Goal: Task Accomplishment & Management: Complete application form

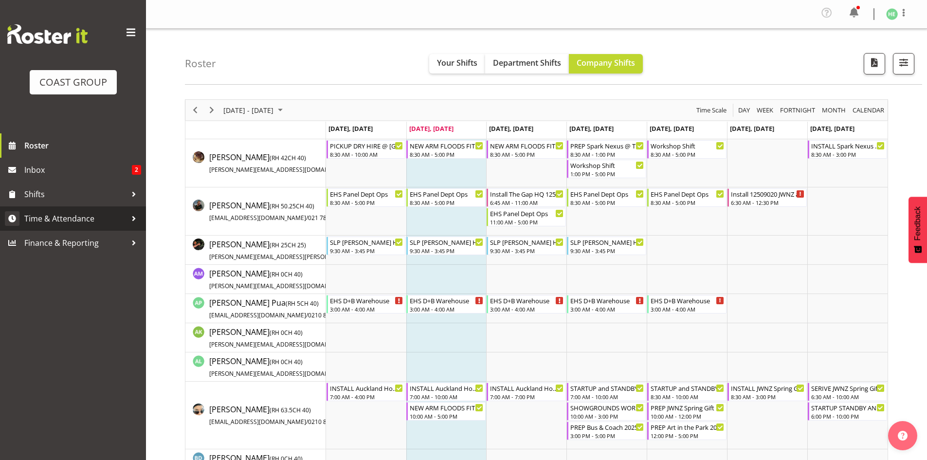
scroll to position [3073, 0]
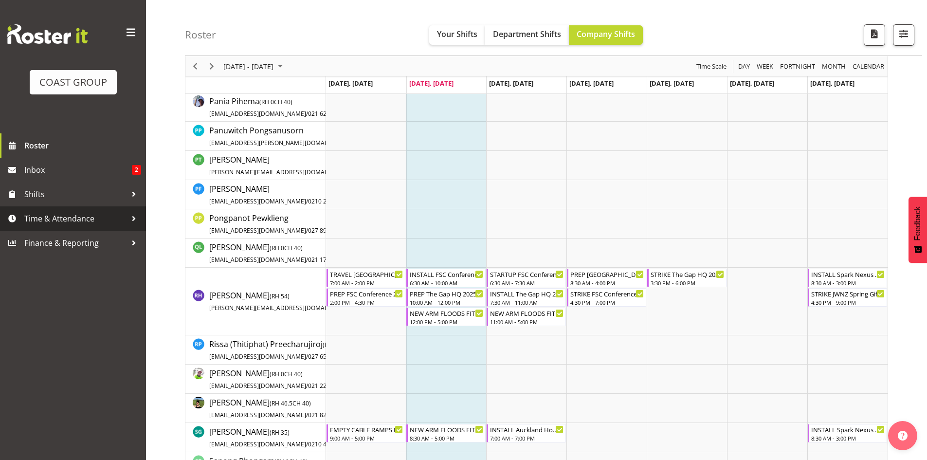
click at [132, 221] on div at bounding box center [134, 218] width 15 height 15
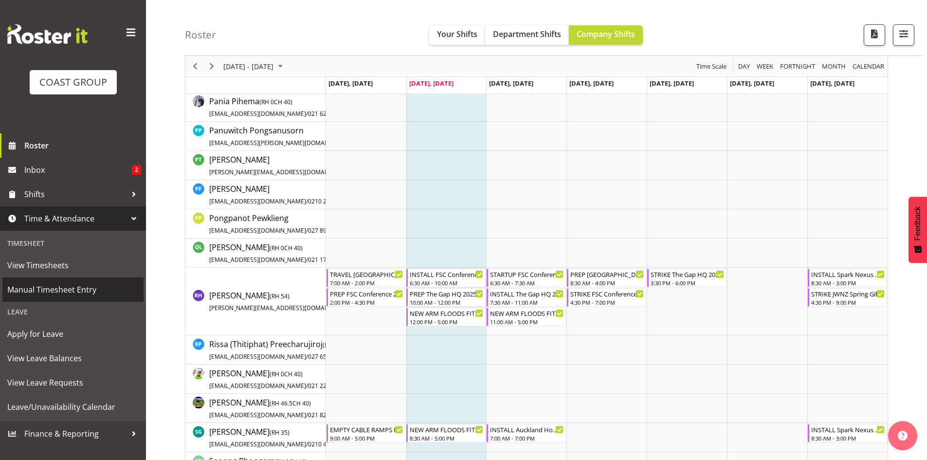
click at [80, 292] on span "Manual Timesheet Entry" at bounding box center [72, 289] width 131 height 15
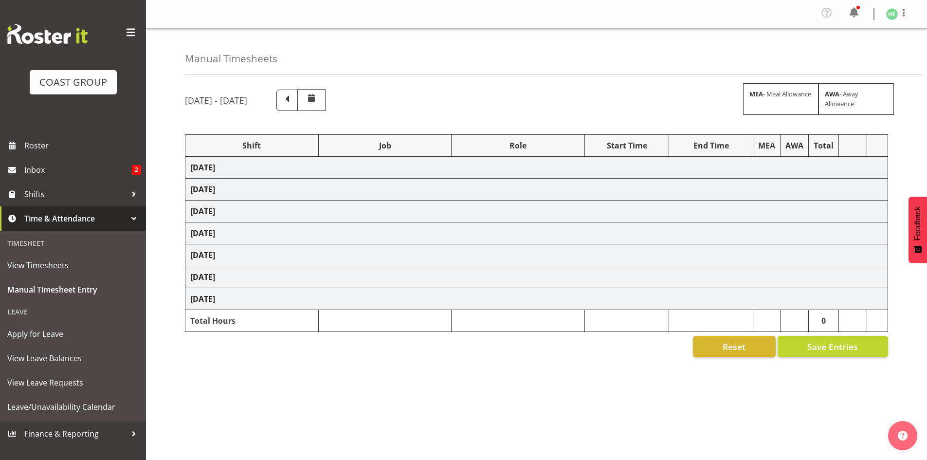
select select "8653"
select select "9445"
select select "9449"
select select "9447"
select select "9861"
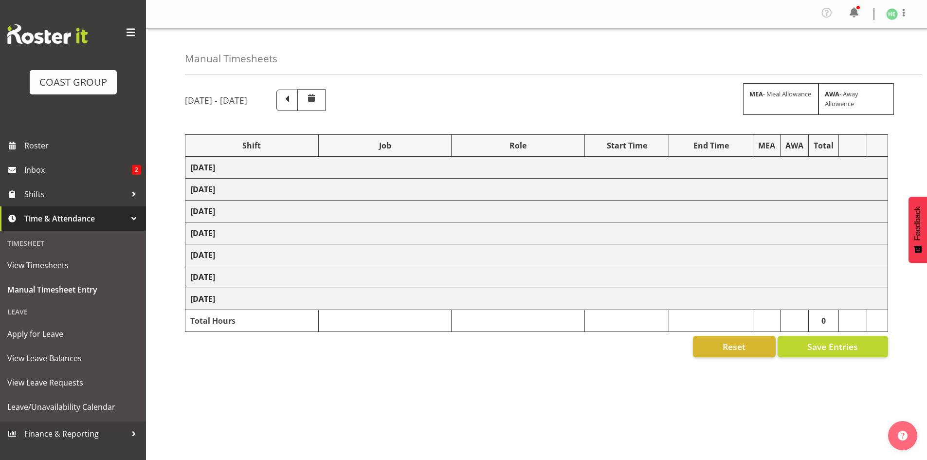
select select "10539"
select select "8653"
select select "9449"
select select "10278"
select select "9448"
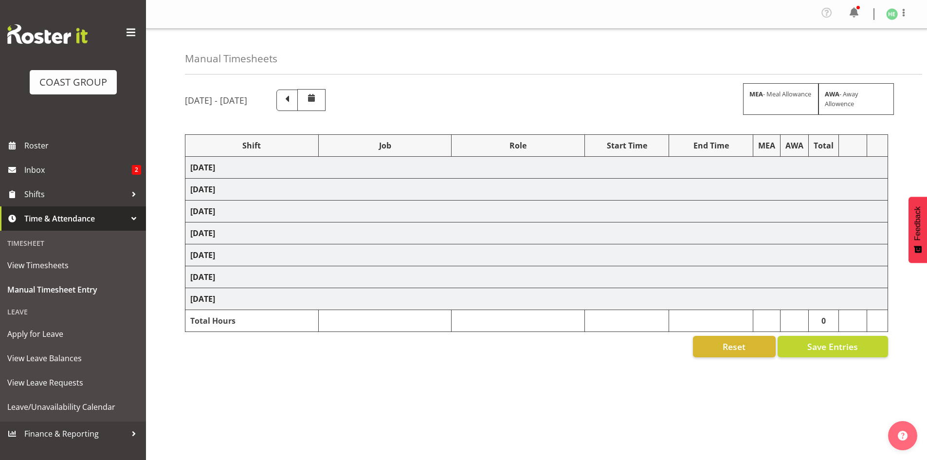
select select "9861"
select select "8653"
select select "9816"
select select "9449"
select select "9452"
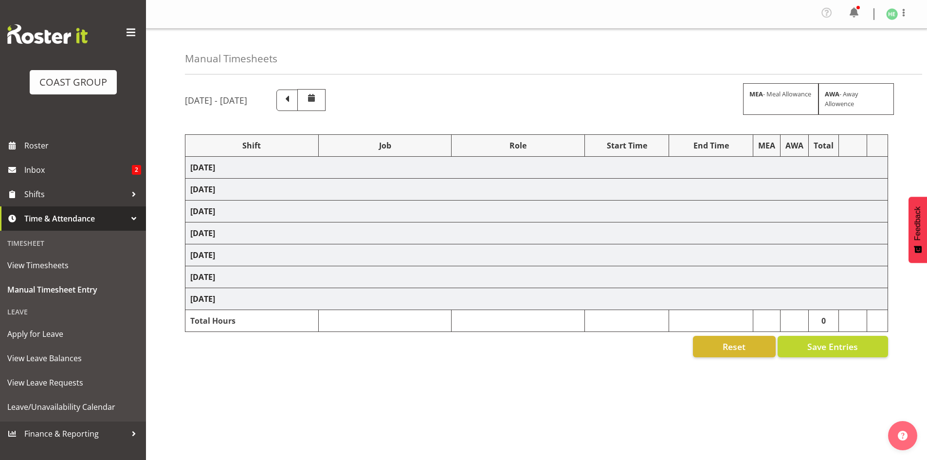
select select "10539"
select select "8653"
select select "10309"
select select "8653"
select select "10539"
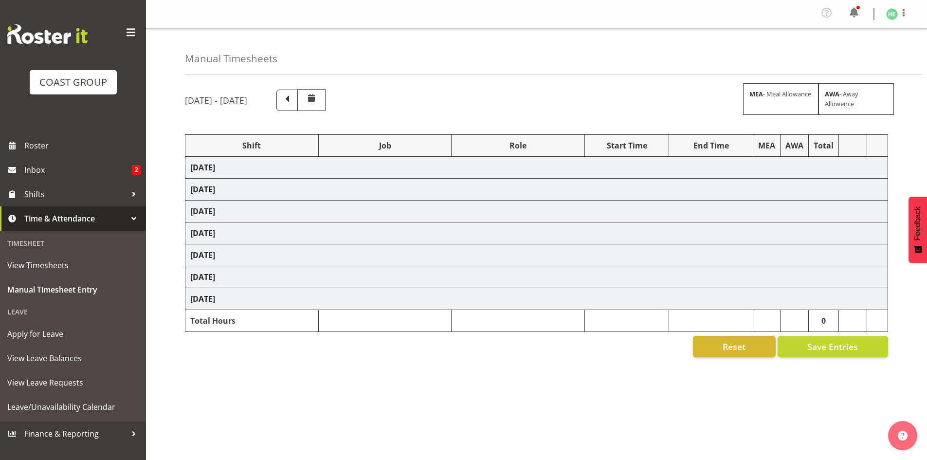
select select "9932"
select select "10373"
select select "9449"
select select "10382"
select select "9447"
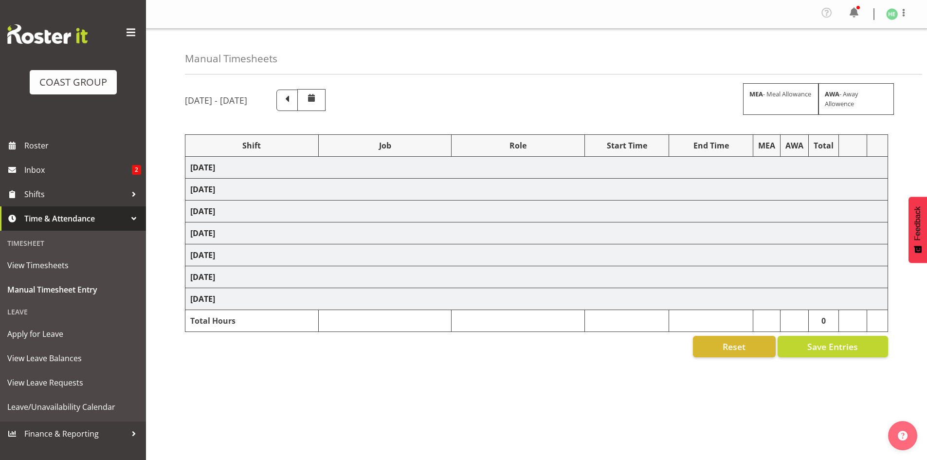
select select "9448"
select select "8655"
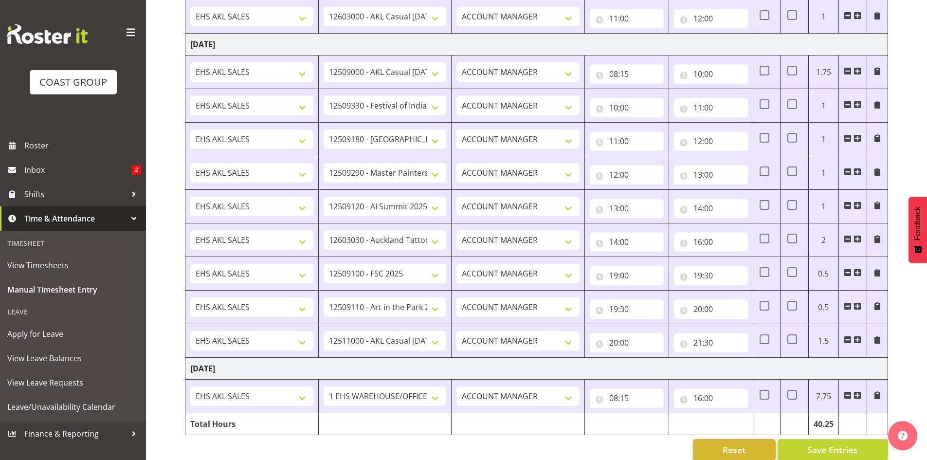
scroll to position [886, 0]
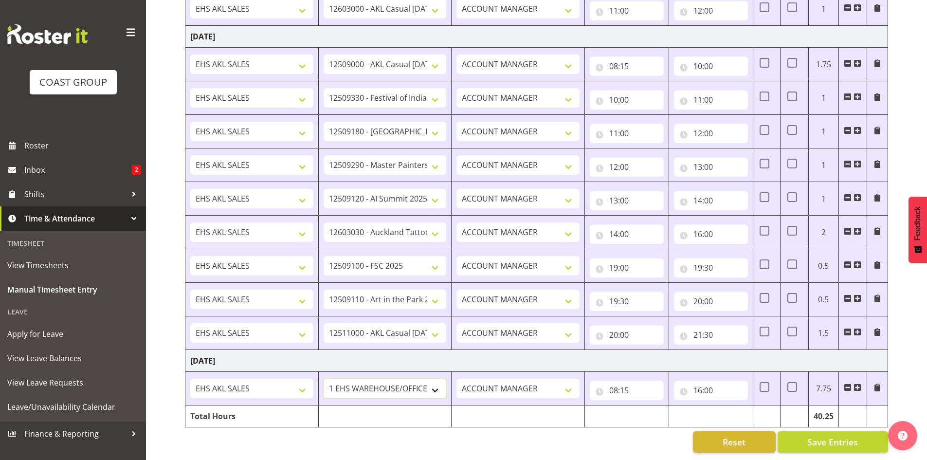
click at [424, 382] on select "1 Carlton Events 1 [PERSON_NAME] 1 [PERSON_NAME][GEOGRAPHIC_DATA] 1 EHS WAREHOU…" at bounding box center [385, 388] width 123 height 19
select select "8653"
click at [324, 379] on select "1 Carlton Events 1 [PERSON_NAME] 1 [PERSON_NAME][GEOGRAPHIC_DATA] 1 EHS WAREHOU…" at bounding box center [385, 388] width 123 height 19
click at [701, 383] on input "16:00" at bounding box center [711, 390] width 74 height 19
click at [742, 406] on select "00 01 02 03 04 05 06 07 08 09 10 11 12 13 14 15 16 17 18 19 20 21 22 23" at bounding box center [741, 415] width 22 height 19
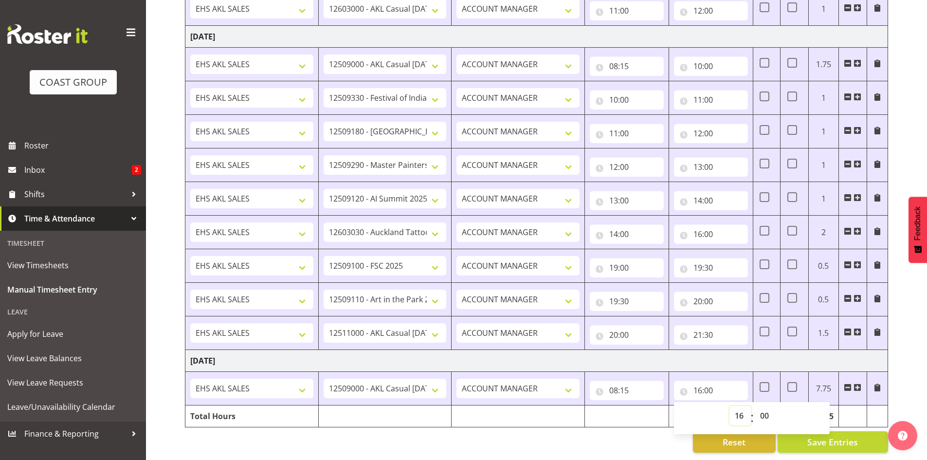
select select "10"
click at [730, 406] on select "00 01 02 03 04 05 06 07 08 09 10 11 12 13 14 15 16 17 18 19 20 21 22 23" at bounding box center [741, 415] width 22 height 19
type input "10:00"
click at [859, 384] on span at bounding box center [858, 388] width 8 height 8
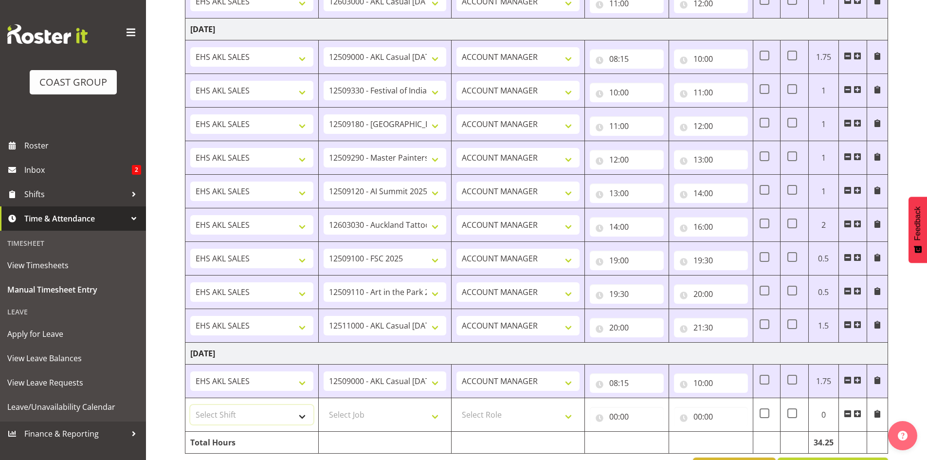
click at [291, 411] on select "Select Shift EHS AKL SALES" at bounding box center [251, 414] width 123 height 19
select select "1327"
click at [190, 405] on select "Select Shift EHS AKL SALES" at bounding box center [251, 414] width 123 height 19
click at [385, 409] on select "Select Job 1 Carlton Events 1 [PERSON_NAME][GEOGRAPHIC_DATA] 1 [PERSON_NAME][GE…" at bounding box center [385, 414] width 123 height 19
select select "9447"
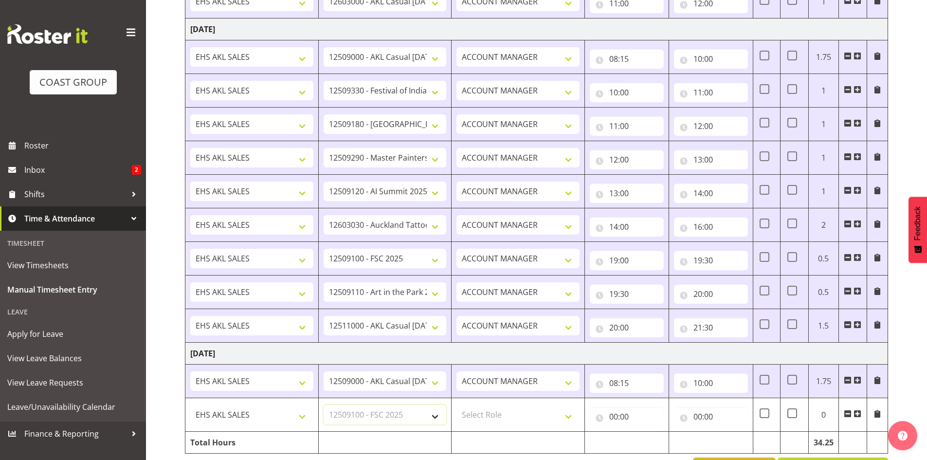
click at [324, 405] on select "Select Job 1 Carlton Events 1 [PERSON_NAME][GEOGRAPHIC_DATA] 1 [PERSON_NAME][GE…" at bounding box center [385, 414] width 123 height 19
click at [503, 413] on select "Select Role ACCOUNT MANAGER Account Manager" at bounding box center [518, 414] width 123 height 19
select select "197"
click at [457, 405] on select "Select Role ACCOUNT MANAGER Account Manager" at bounding box center [518, 414] width 123 height 19
click at [621, 413] on input "00:00" at bounding box center [627, 416] width 74 height 19
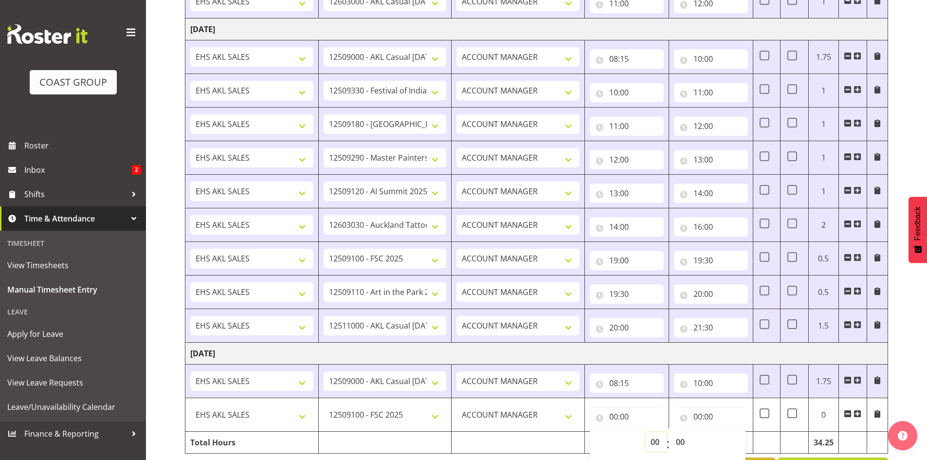
click at [657, 438] on select "00 01 02 03 04 05 06 07 08 09 10 11 12 13 14 15 16 17 18 19 20 21 22 23" at bounding box center [656, 441] width 22 height 19
select select "10"
click at [645, 432] on select "00 01 02 03 04 05 06 07 08 09 10 11 12 13 14 15 16 17 18 19 20 21 22 23" at bounding box center [656, 441] width 22 height 19
type input "10:00"
click at [704, 417] on input "00:00" at bounding box center [711, 416] width 74 height 19
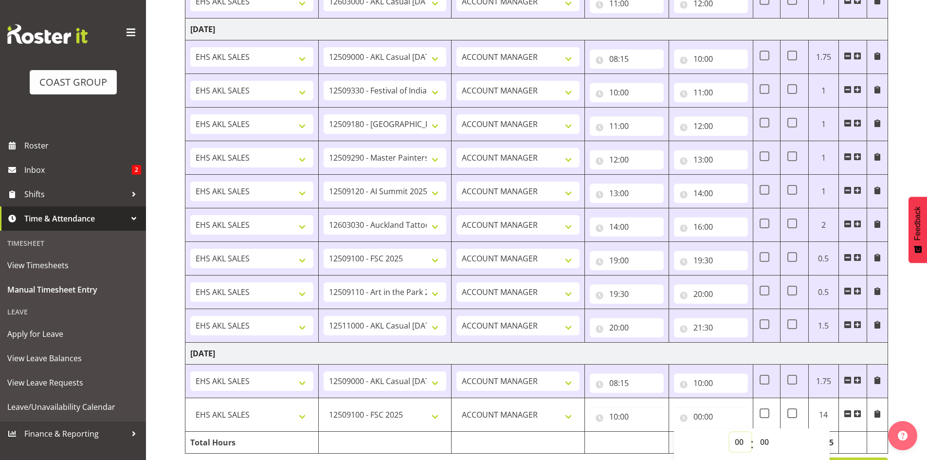
click at [738, 439] on select "00 01 02 03 04 05 06 07 08 09 10 11 12 13 14 15 16 17 18 19 20 21 22 23" at bounding box center [741, 441] width 22 height 19
select select "11"
click at [730, 432] on select "00 01 02 03 04 05 06 07 08 09 10 11 12 13 14 15 16 17 18 19 20 21 22 23" at bounding box center [741, 441] width 22 height 19
type input "11:00"
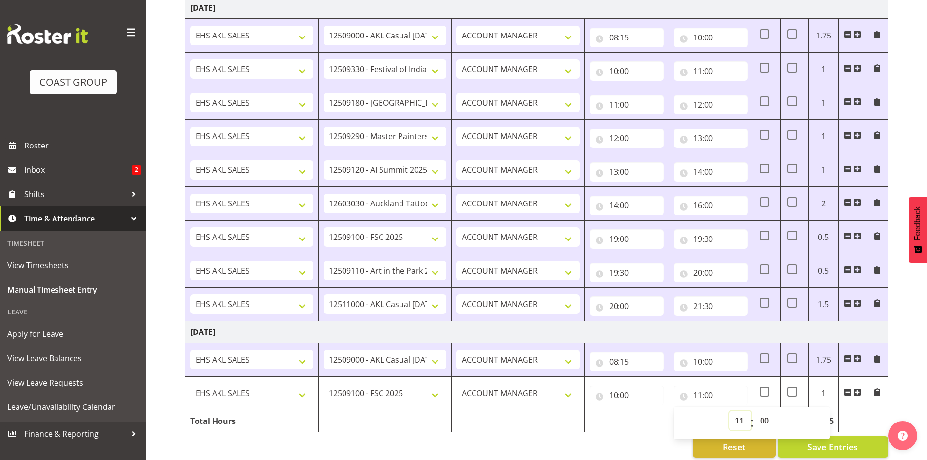
scroll to position [920, 0]
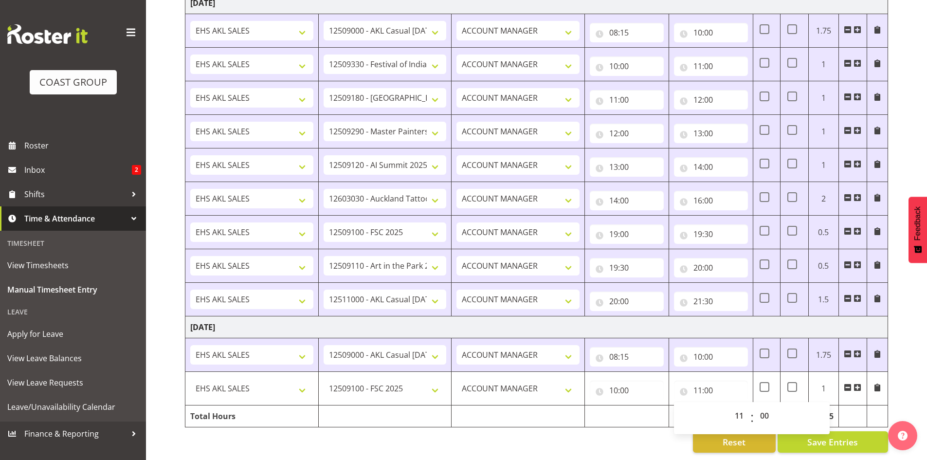
click at [859, 384] on span at bounding box center [858, 388] width 8 height 8
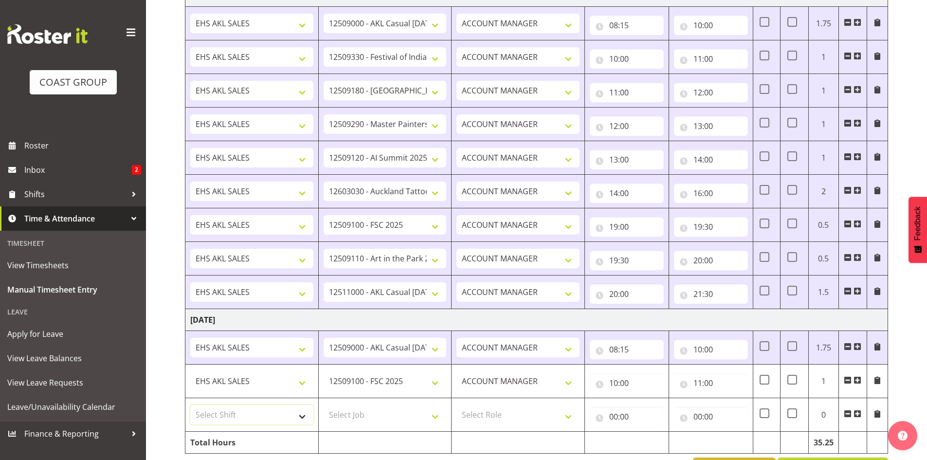
click at [283, 413] on select "Select Shift EHS AKL SALES" at bounding box center [251, 414] width 123 height 19
select select "1327"
click at [190, 405] on select "Select Shift EHS AKL SALES" at bounding box center [251, 414] width 123 height 19
click at [390, 412] on select "Select Job 1 Carlton Events 1 [PERSON_NAME][GEOGRAPHIC_DATA] 1 [PERSON_NAME][GE…" at bounding box center [385, 414] width 123 height 19
select select "9449"
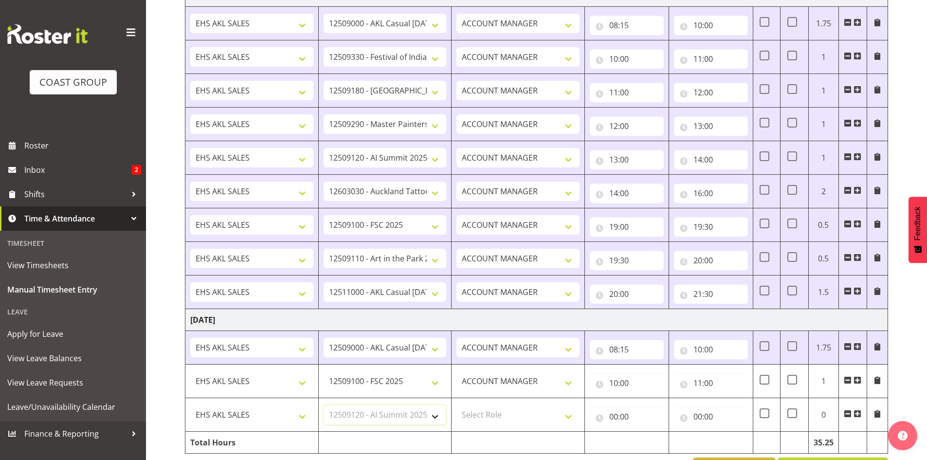
click at [324, 405] on select "Select Job 1 Carlton Events 1 [PERSON_NAME][GEOGRAPHIC_DATA] 1 [PERSON_NAME][GE…" at bounding box center [385, 414] width 123 height 19
drag, startPoint x: 535, startPoint y: 417, endPoint x: 537, endPoint y: 423, distance: 6.8
click at [535, 417] on select "Select Role ACCOUNT MANAGER Account Manager" at bounding box center [518, 414] width 123 height 19
select select "197"
click at [457, 405] on select "Select Role ACCOUNT MANAGER Account Manager" at bounding box center [518, 414] width 123 height 19
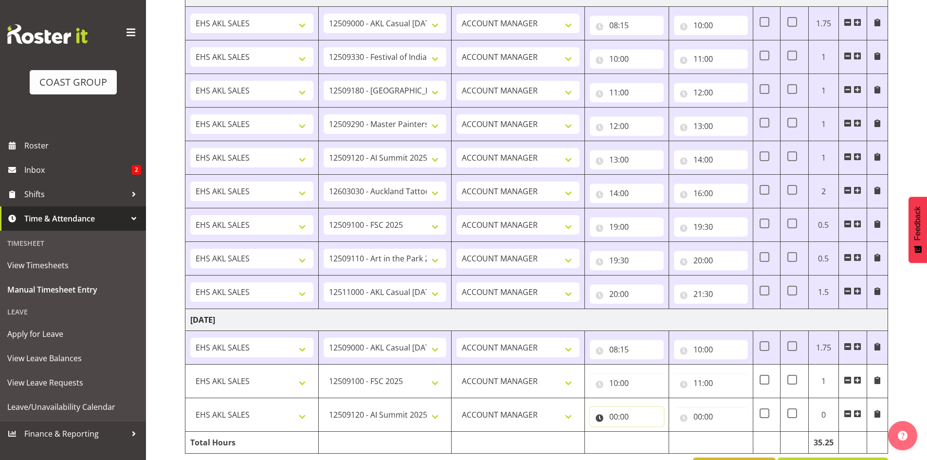
click at [620, 416] on input "00:00" at bounding box center [627, 416] width 74 height 19
drag, startPoint x: 656, startPoint y: 441, endPoint x: 644, endPoint y: 356, distance: 85.6
click at [656, 441] on select "00 01 02 03 04 05 06 07 08 09 10 11 12 13 14 15 16 17 18 19 20 21 22 23" at bounding box center [656, 441] width 22 height 19
select select "11"
click at [645, 432] on select "00 01 02 03 04 05 06 07 08 09 10 11 12 13 14 15 16 17 18 19 20 21 22 23" at bounding box center [656, 441] width 22 height 19
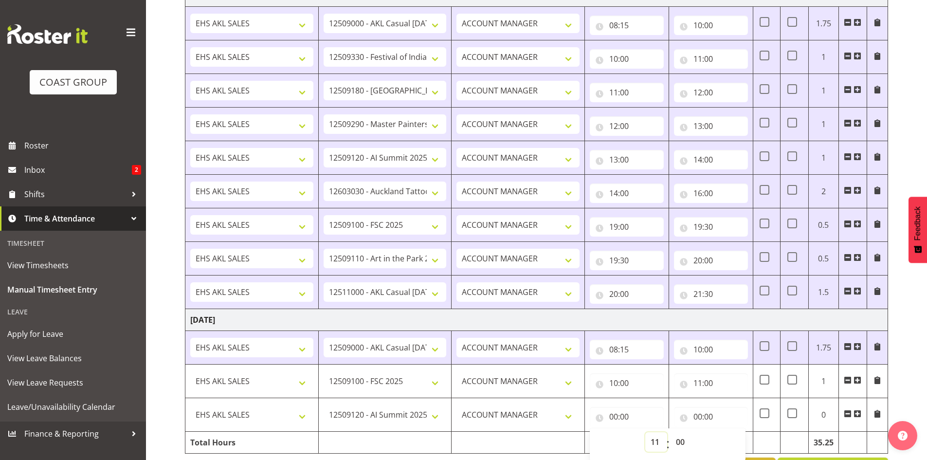
type input "11:00"
click at [702, 413] on input "00:00" at bounding box center [711, 416] width 74 height 19
click at [742, 438] on select "00 01 02 03 04 05 06 07 08 09 10 11 12 13 14 15 16 17 18 19 20 21 22 23" at bounding box center [741, 441] width 22 height 19
select select "13"
click at [730, 432] on select "00 01 02 03 04 05 06 07 08 09 10 11 12 13 14 15 16 17 18 19 20 21 22 23" at bounding box center [741, 441] width 22 height 19
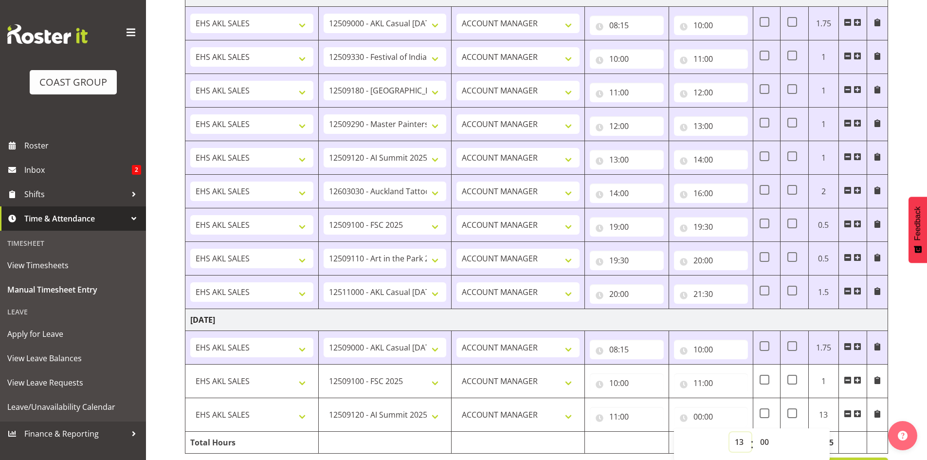
type input "13:00"
click at [858, 414] on span at bounding box center [858, 414] width 8 height 8
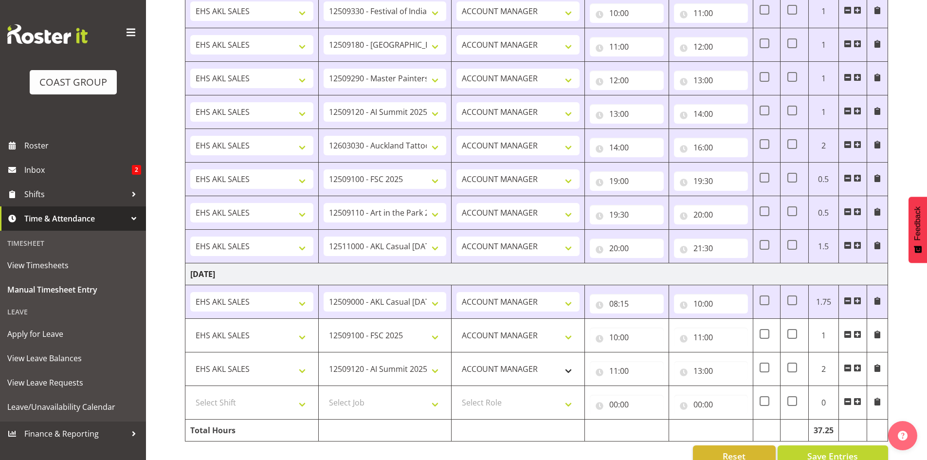
scroll to position [987, 0]
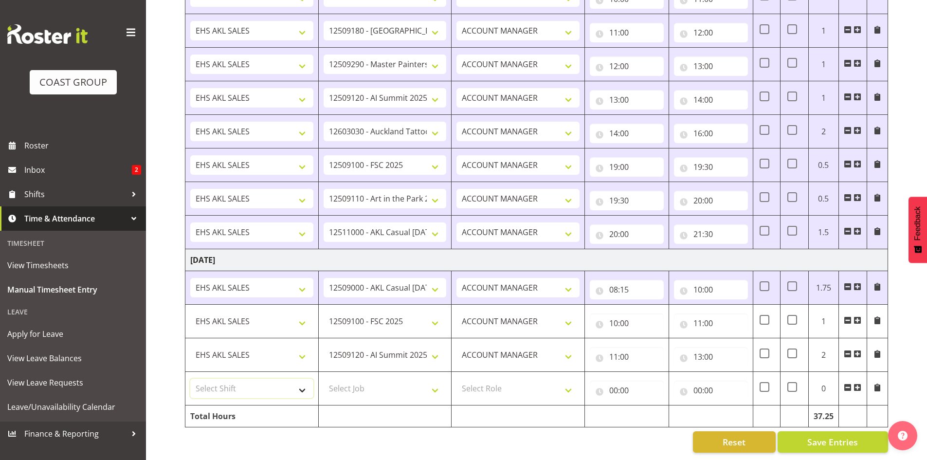
drag, startPoint x: 286, startPoint y: 383, endPoint x: 289, endPoint y: 389, distance: 6.5
click at [286, 383] on select "Select Shift EHS AKL SALES" at bounding box center [251, 388] width 123 height 19
select select "1327"
click at [190, 379] on select "Select Shift EHS AKL SALES" at bounding box center [251, 388] width 123 height 19
click at [367, 379] on select "Select Job 1 Carlton Events 1 [PERSON_NAME][GEOGRAPHIC_DATA] 1 [PERSON_NAME][GE…" at bounding box center [385, 388] width 123 height 19
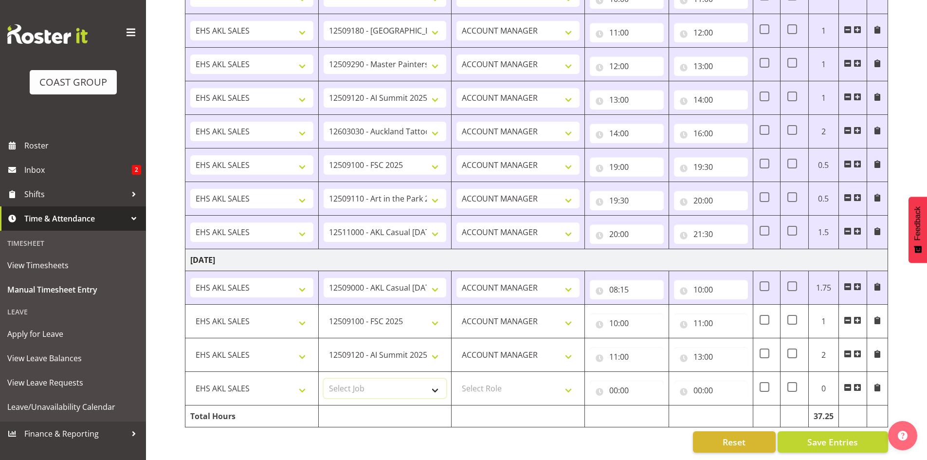
select select "10539"
click at [324, 379] on select "Select Job 1 Carlton Events 1 [PERSON_NAME][GEOGRAPHIC_DATA] 1 [PERSON_NAME][GE…" at bounding box center [385, 388] width 123 height 19
click at [520, 386] on select "Select Role ACCOUNT MANAGER Account Manager" at bounding box center [518, 388] width 123 height 19
select select "197"
click at [457, 379] on select "Select Role ACCOUNT MANAGER Account Manager" at bounding box center [518, 388] width 123 height 19
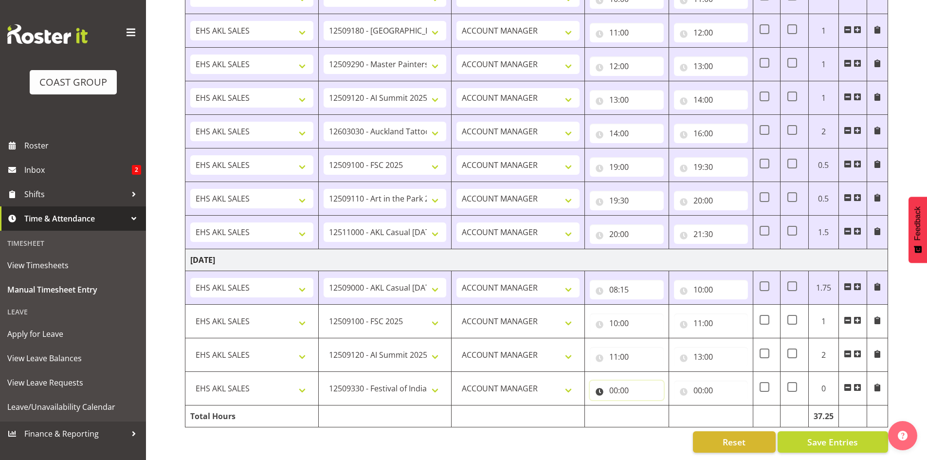
click at [618, 382] on input "00:00" at bounding box center [627, 390] width 74 height 19
click at [653, 407] on select "00 01 02 03 04 05 06 07 08 09 10 11 12 13 14 15 16 17 18 19 20 21 22 23" at bounding box center [656, 415] width 22 height 19
select select "13"
click at [645, 406] on select "00 01 02 03 04 05 06 07 08 09 10 11 12 13 14 15 16 17 18 19 20 21 22 23" at bounding box center [656, 415] width 22 height 19
type input "13:00"
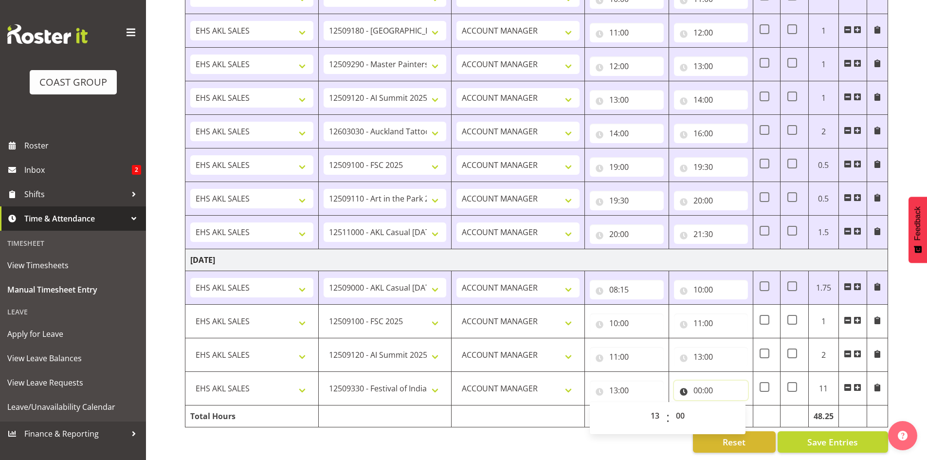
click at [705, 385] on input "00:00" at bounding box center [711, 390] width 74 height 19
drag, startPoint x: 740, startPoint y: 406, endPoint x: 736, endPoint y: 402, distance: 6.5
click at [739, 406] on select "00 01 02 03 04 05 06 07 08 09 10 11 12 13 14 15 16 17 18 19 20 21 22 23" at bounding box center [741, 415] width 22 height 19
select select "14"
click at [730, 406] on select "00 01 02 03 04 05 06 07 08 09 10 11 12 13 14 15 16 17 18 19 20 21 22 23" at bounding box center [741, 415] width 22 height 19
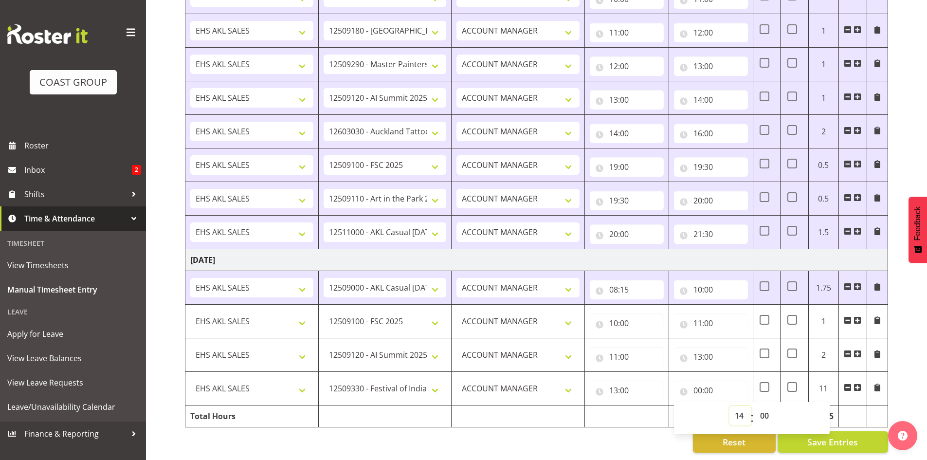
type input "14:00"
click at [857, 384] on span at bounding box center [858, 388] width 8 height 8
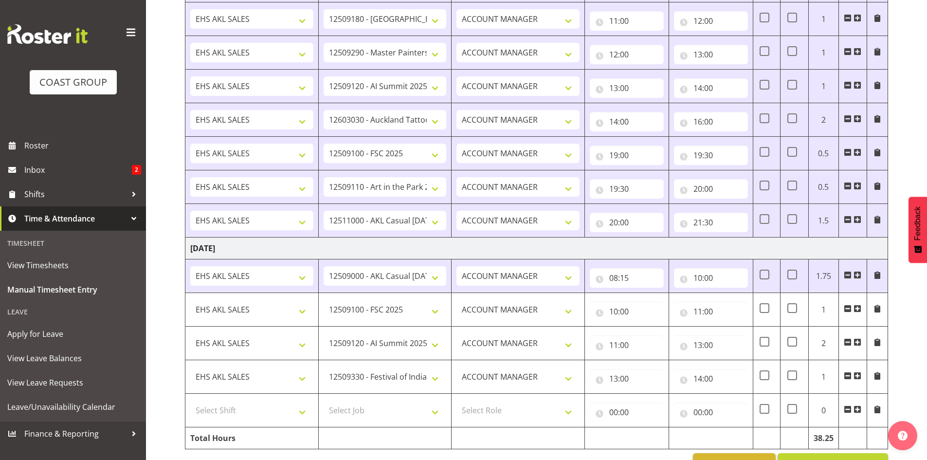
scroll to position [1020, 0]
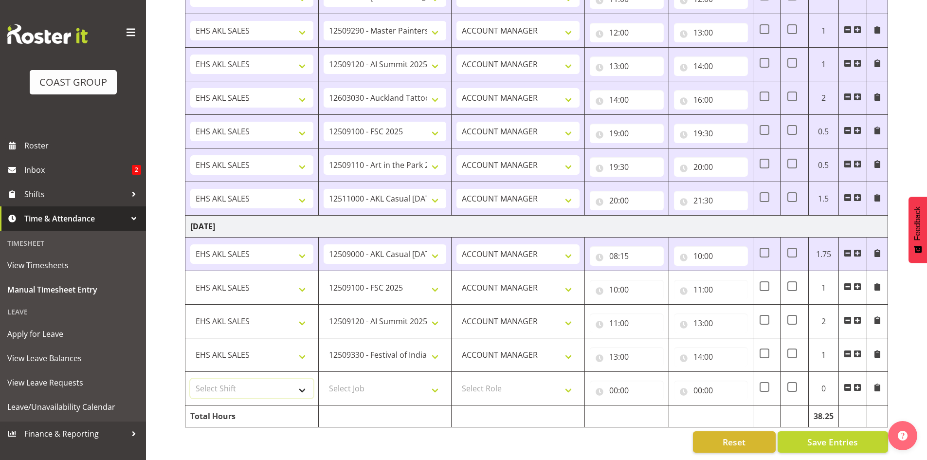
drag, startPoint x: 257, startPoint y: 378, endPoint x: 272, endPoint y: 389, distance: 18.8
click at [257, 379] on select "Select Shift EHS AKL SALES" at bounding box center [251, 388] width 123 height 19
select select "1327"
click at [190, 379] on select "Select Shift EHS AKL SALES" at bounding box center [251, 388] width 123 height 19
click at [361, 381] on select "Select Job 1 Carlton Events 1 [PERSON_NAME][GEOGRAPHIC_DATA] 1 [PERSON_NAME][GE…" at bounding box center [385, 388] width 123 height 19
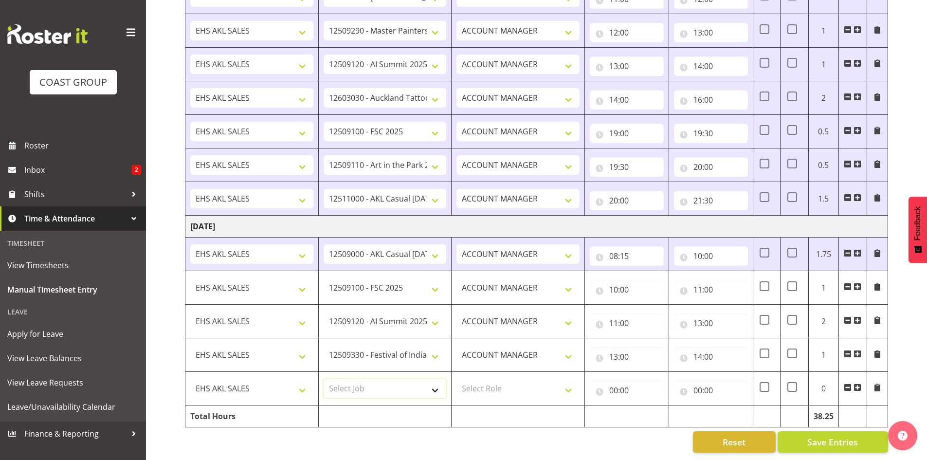
select select "9452"
click at [324, 379] on select "Select Job 1 Carlton Events 1 [PERSON_NAME][GEOGRAPHIC_DATA] 1 [PERSON_NAME][GE…" at bounding box center [385, 388] width 123 height 19
click at [520, 382] on select "Select Role ACCOUNT MANAGER Account Manager" at bounding box center [518, 388] width 123 height 19
select select "197"
click at [457, 379] on select "Select Role ACCOUNT MANAGER Account Manager" at bounding box center [518, 388] width 123 height 19
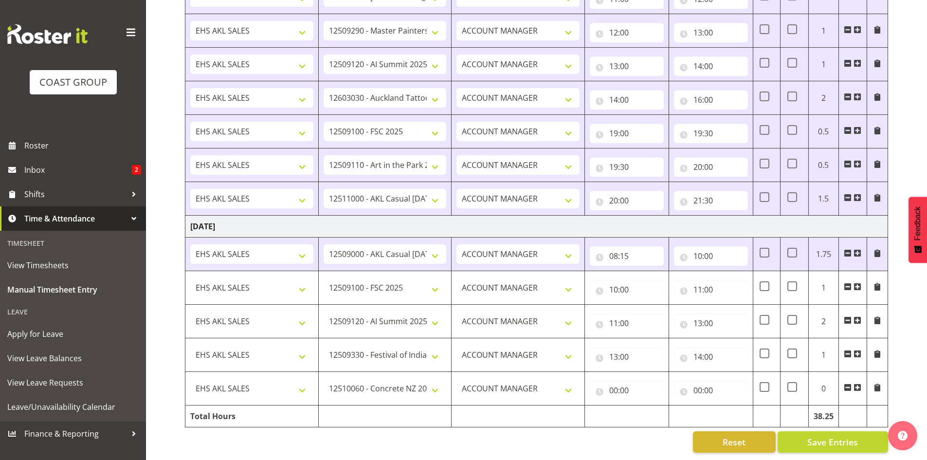
click at [649, 433] on div "Reset Save Entries" at bounding box center [536, 441] width 703 height 21
click at [612, 382] on input "00:00" at bounding box center [627, 390] width 74 height 19
click at [657, 408] on select "00 01 02 03 04 05 06 07 08 09 10 11 12 13 14 15 16 17 18 19 20 21 22 23" at bounding box center [656, 415] width 22 height 19
select select "14"
click at [645, 406] on select "00 01 02 03 04 05 06 07 08 09 10 11 12 13 14 15 16 17 18 19 20 21 22 23" at bounding box center [656, 415] width 22 height 19
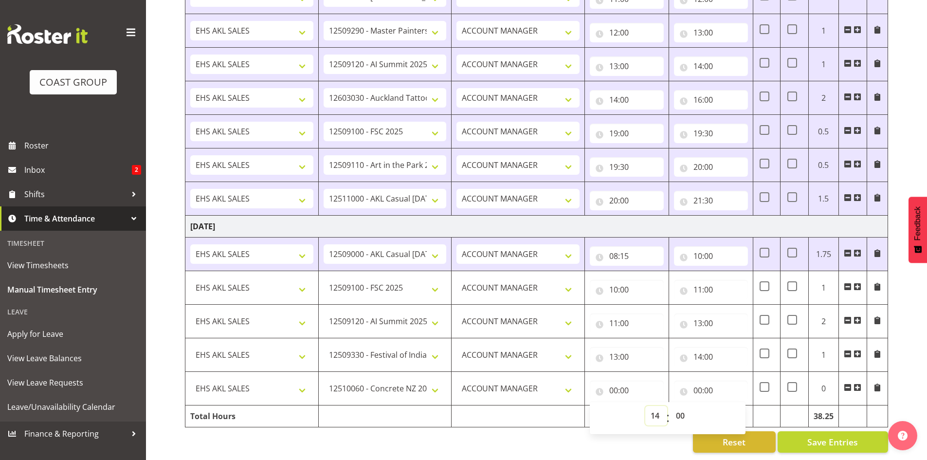
type input "14:00"
click at [699, 385] on input "00:00" at bounding box center [711, 390] width 74 height 19
click at [736, 409] on select "00 01 02 03 04 05 06 07 08 09 10 11 12 13 14 15 16 17 18 19 20 21 22 23" at bounding box center [741, 415] width 22 height 19
select select "15"
click at [730, 406] on select "00 01 02 03 04 05 06 07 08 09 10 11 12 13 14 15 16 17 18 19 20 21 22 23" at bounding box center [741, 415] width 22 height 19
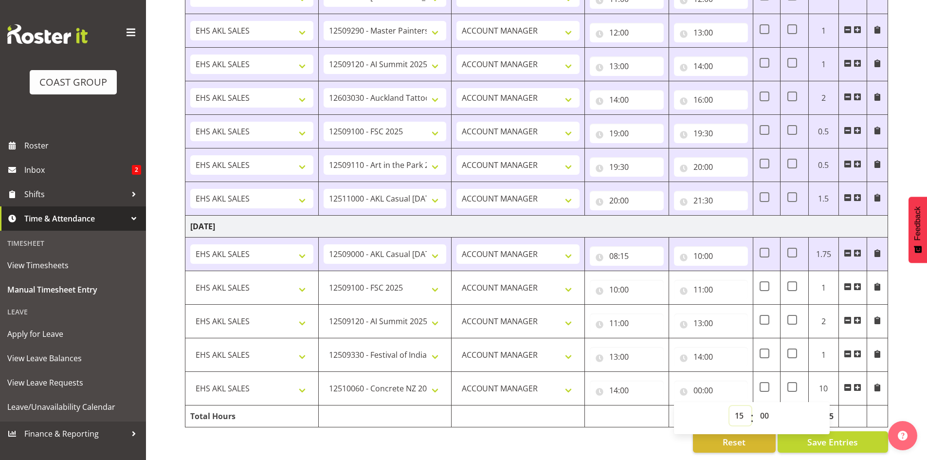
type input "15:00"
click at [857, 384] on span at bounding box center [858, 388] width 8 height 8
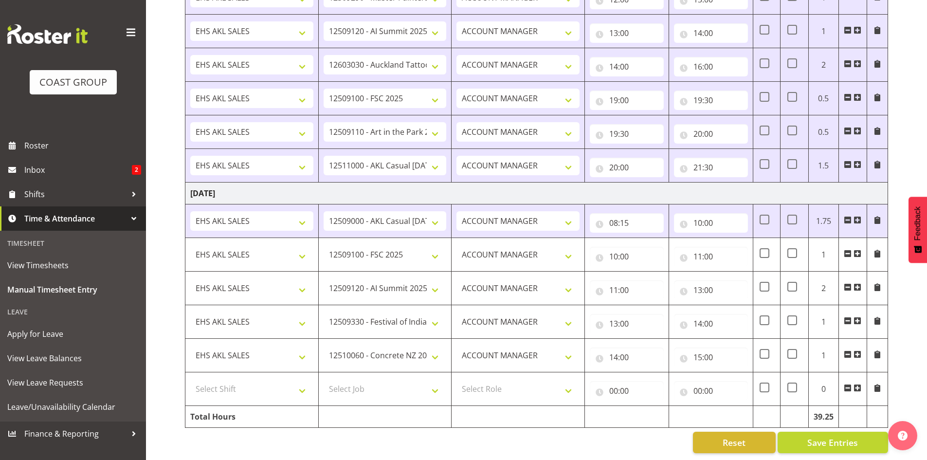
scroll to position [1054, 0]
click at [287, 382] on select "Select Shift EHS AKL SALES" at bounding box center [251, 388] width 123 height 19
select select "1327"
click at [190, 379] on select "Select Shift EHS AKL SALES" at bounding box center [251, 388] width 123 height 19
click at [366, 379] on select "Select Job 1 Carlton Events 1 [PERSON_NAME][GEOGRAPHIC_DATA] 1 [PERSON_NAME][GE…" at bounding box center [385, 388] width 123 height 19
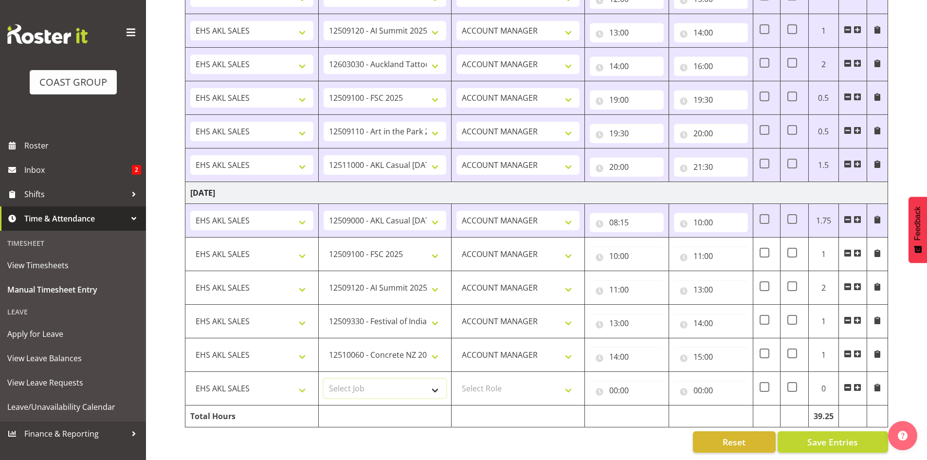
select select "8655"
click at [324, 379] on select "Select Job 1 Carlton Events 1 [PERSON_NAME][GEOGRAPHIC_DATA] 1 [PERSON_NAME][GE…" at bounding box center [385, 388] width 123 height 19
click at [549, 379] on select "Select Role ACCOUNT MANAGER Account Manager" at bounding box center [518, 388] width 123 height 19
select select "197"
click at [457, 379] on select "Select Role ACCOUNT MANAGER Account Manager" at bounding box center [518, 388] width 123 height 19
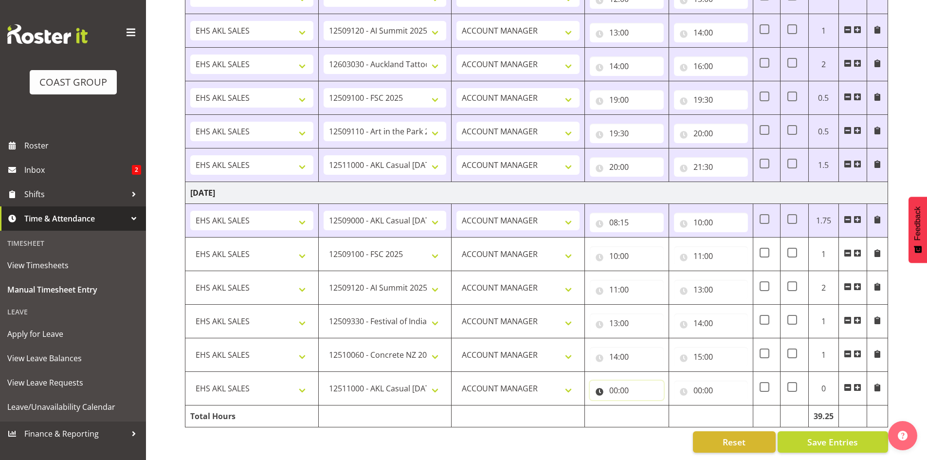
click at [617, 385] on input "00:00" at bounding box center [627, 390] width 74 height 19
click at [650, 407] on select "00 01 02 03 04 05 06 07 08 09 10 11 12 13 14 15 16 17 18 19 20 21 22 23" at bounding box center [656, 415] width 22 height 19
select select "15"
click at [645, 406] on select "00 01 02 03 04 05 06 07 08 09 10 11 12 13 14 15 16 17 18 19 20 21 22 23" at bounding box center [656, 415] width 22 height 19
type input "15:00"
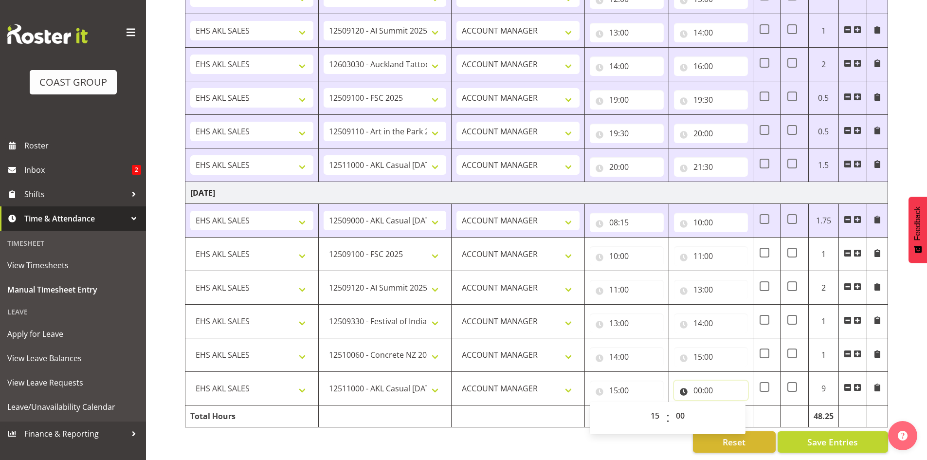
click at [701, 384] on input "00:00" at bounding box center [711, 390] width 74 height 19
click at [734, 409] on select "00 01 02 03 04 05 06 07 08 09 10 11 12 13 14 15 16 17 18 19 20 21 22 23" at bounding box center [741, 415] width 22 height 19
select select "16"
click at [730, 406] on select "00 01 02 03 04 05 06 07 08 09 10 11 12 13 14 15 16 17 18 19 20 21 22 23" at bounding box center [741, 415] width 22 height 19
type input "16:00"
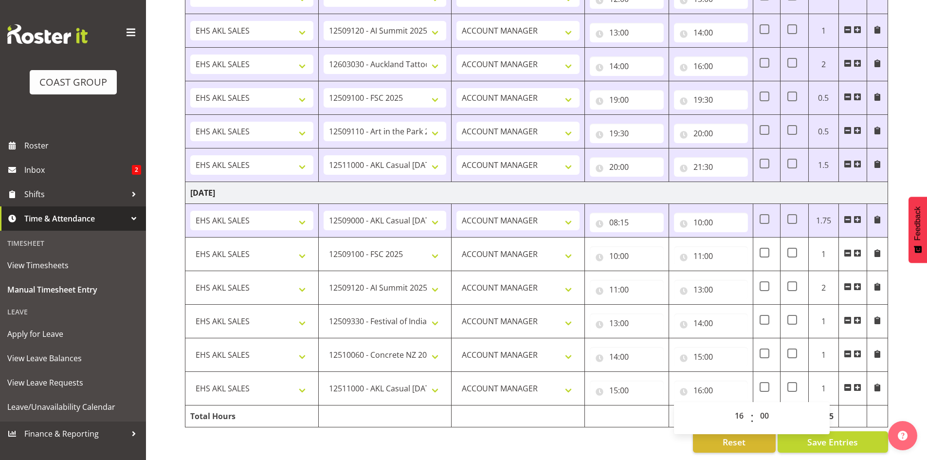
click at [531, 431] on div "Reset Save Entries" at bounding box center [536, 441] width 703 height 21
click at [841, 436] on span "Save Entries" at bounding box center [833, 442] width 51 height 13
click at [859, 384] on span at bounding box center [858, 388] width 8 height 8
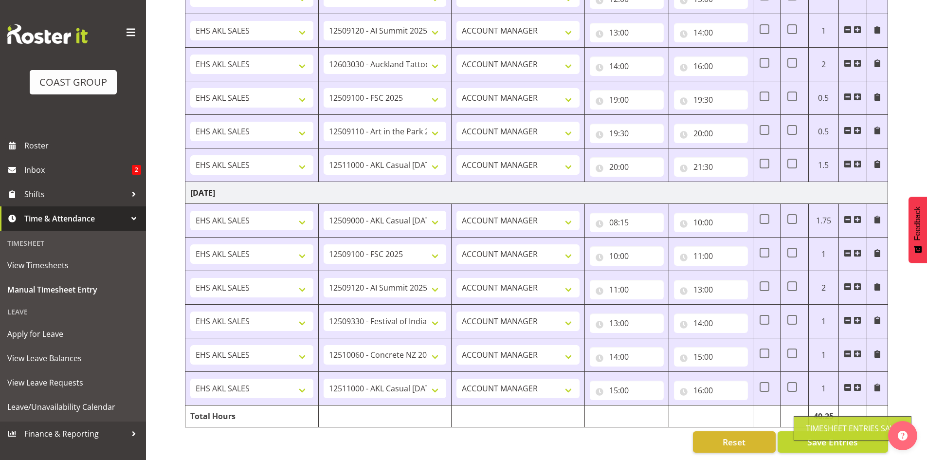
click at [857, 384] on span at bounding box center [858, 388] width 8 height 8
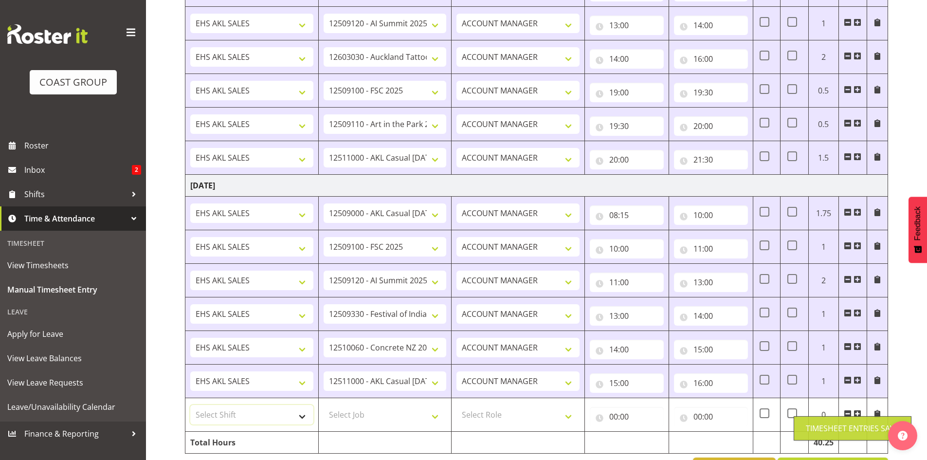
drag, startPoint x: 299, startPoint y: 417, endPoint x: 299, endPoint y: 423, distance: 5.4
click at [299, 417] on select "Select Shift EHS AKL SALES" at bounding box center [251, 414] width 123 height 19
select select "1327"
click at [190, 405] on select "Select Shift EHS AKL SALES" at bounding box center [251, 414] width 123 height 19
click at [379, 416] on select "Select Job 1 Carlton Events 1 [PERSON_NAME][GEOGRAPHIC_DATA] 1 [PERSON_NAME][GE…" at bounding box center [385, 414] width 123 height 19
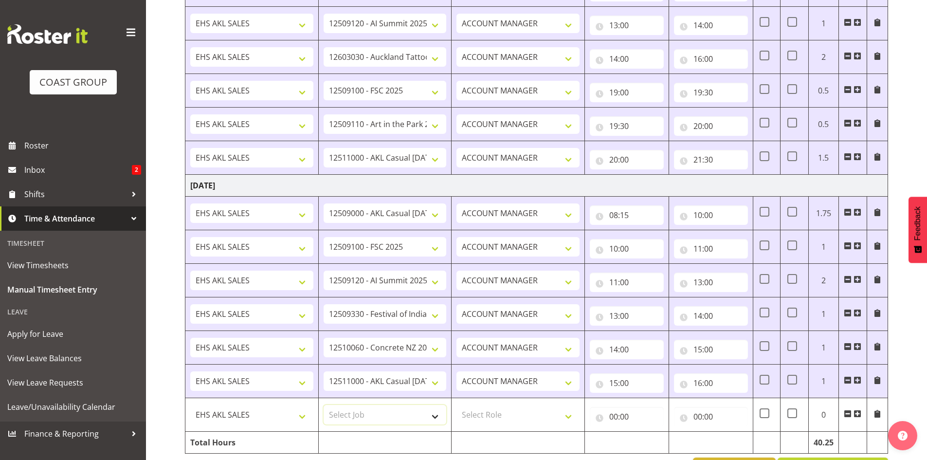
select select "10382"
click at [324, 405] on select "Select Job 1 Carlton Events 1 [PERSON_NAME][GEOGRAPHIC_DATA] 1 [PERSON_NAME][GE…" at bounding box center [385, 414] width 123 height 19
click at [512, 413] on select "Select Role ACCOUNT MANAGER Account Manager" at bounding box center [518, 414] width 123 height 19
select select "197"
click at [457, 405] on select "Select Role ACCOUNT MANAGER Account Manager" at bounding box center [518, 414] width 123 height 19
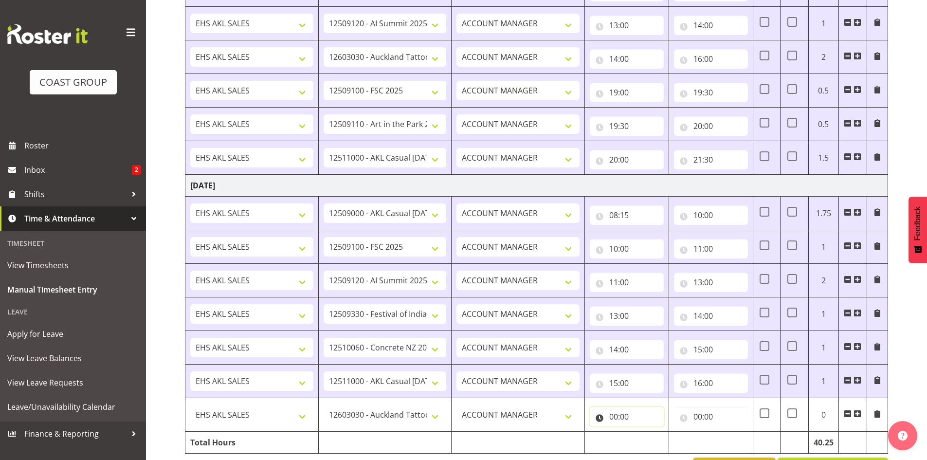
drag, startPoint x: 613, startPoint y: 415, endPoint x: 650, endPoint y: 431, distance: 40.3
click at [614, 415] on input "00:00" at bounding box center [627, 416] width 74 height 19
drag, startPoint x: 656, startPoint y: 439, endPoint x: 656, endPoint y: 433, distance: 5.8
click at [656, 439] on select "00 01 02 03 04 05 06 07 08 09 10 11 12 13 14 15 16 17 18 19 20 21 22 23" at bounding box center [656, 441] width 22 height 19
select select "17"
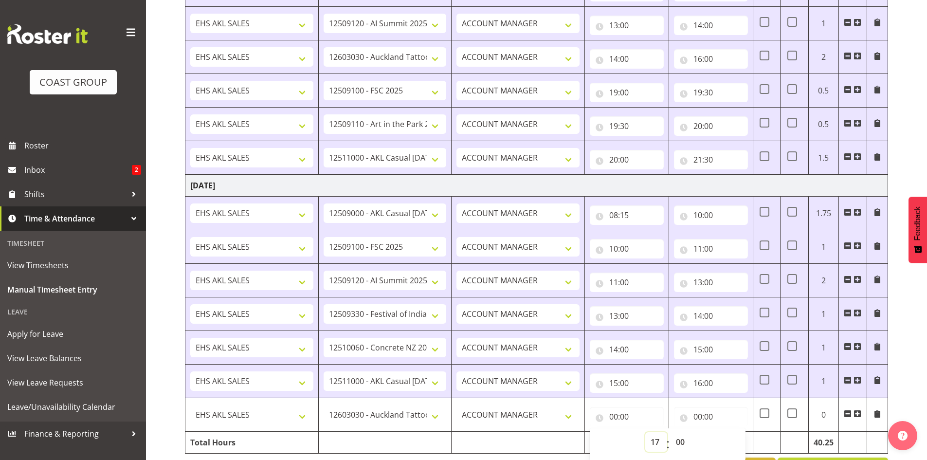
click at [645, 432] on select "00 01 02 03 04 05 06 07 08 09 10 11 12 13 14 15 16 17 18 19 20 21 22 23" at bounding box center [656, 441] width 22 height 19
type input "17:00"
click at [699, 418] on input "00:00" at bounding box center [711, 416] width 74 height 19
drag, startPoint x: 738, startPoint y: 439, endPoint x: 738, endPoint y: 433, distance: 5.4
click at [738, 439] on select "00 01 02 03 04 05 06 07 08 09 10 11 12 13 14 15 16 17 18 19 20 21 22 23" at bounding box center [741, 441] width 22 height 19
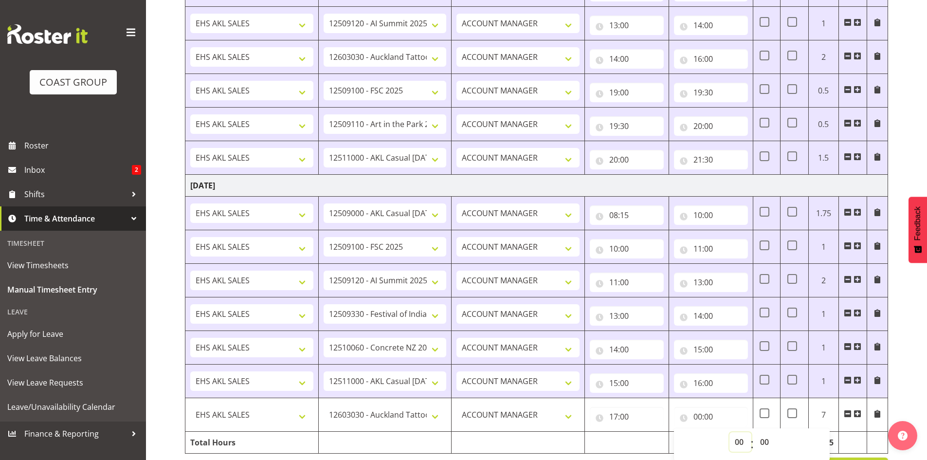
select select "17"
click at [730, 432] on select "00 01 02 03 04 05 06 07 08 09 10 11 12 13 14 15 16 17 18 19 20 21 22 23" at bounding box center [741, 441] width 22 height 19
type input "17:00"
click at [765, 441] on select "00 01 02 03 04 05 06 07 08 09 10 11 12 13 14 15 16 17 18 19 20 21 22 23 24 25 2…" at bounding box center [766, 441] width 22 height 19
select select "30"
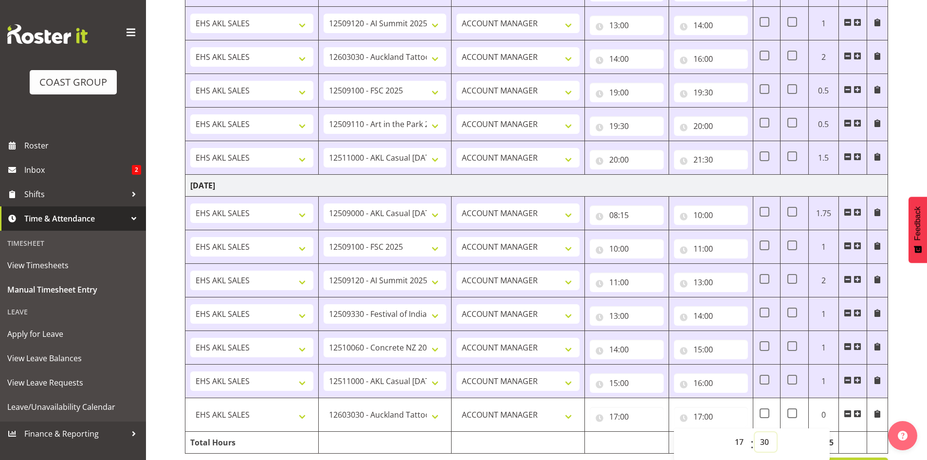
click at [755, 432] on select "00 01 02 03 04 05 06 07 08 09 10 11 12 13 14 15 16 17 18 19 20 21 22 23 24 25 2…" at bounding box center [766, 441] width 22 height 19
type input "17:30"
click at [857, 415] on span at bounding box center [858, 414] width 8 height 8
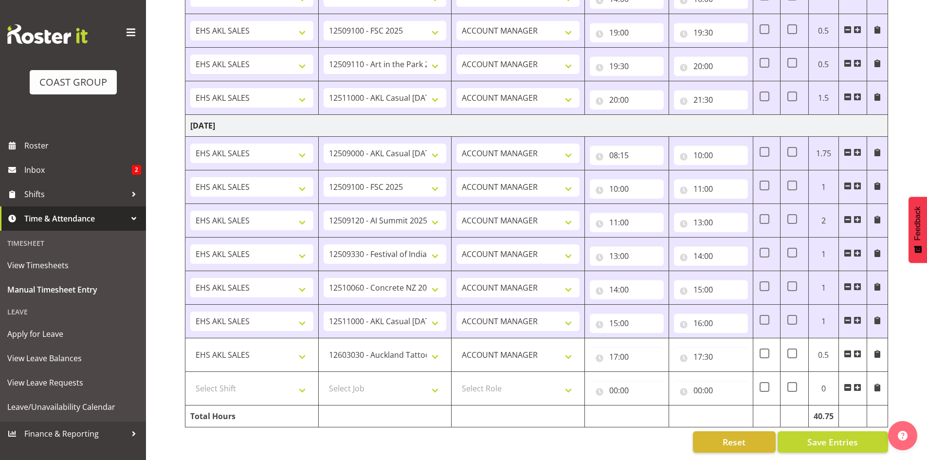
scroll to position [1121, 0]
drag, startPoint x: 294, startPoint y: 379, endPoint x: 293, endPoint y: 386, distance: 6.4
click at [294, 379] on select "Select Shift EHS AKL SALES" at bounding box center [251, 388] width 123 height 19
select select "1327"
click at [190, 379] on select "Select Shift EHS AKL SALES" at bounding box center [251, 388] width 123 height 19
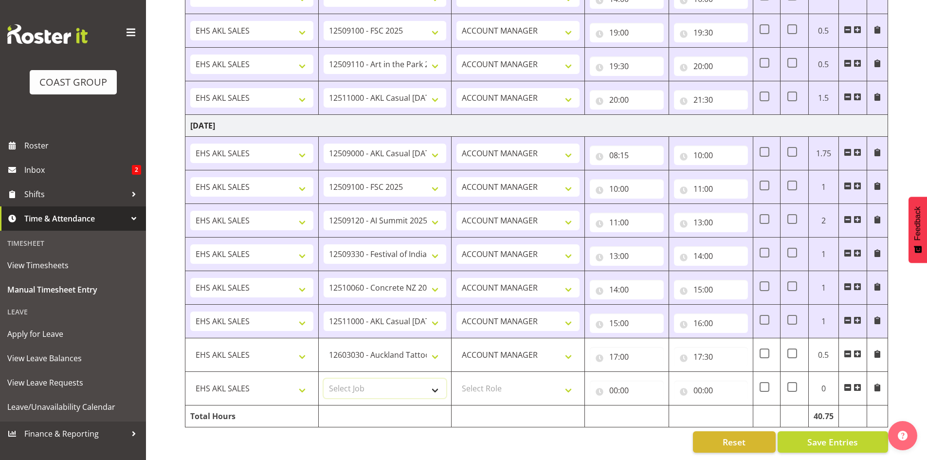
click at [369, 383] on select "Select Job 1 Carlton Events 1 [PERSON_NAME][GEOGRAPHIC_DATA] 1 [PERSON_NAME][GE…" at bounding box center [385, 388] width 123 height 19
select select "8653"
click at [324, 379] on select "Select Job 1 Carlton Events 1 [PERSON_NAME][GEOGRAPHIC_DATA] 1 [PERSON_NAME][GE…" at bounding box center [385, 388] width 123 height 19
click at [495, 389] on select "Select Role ACCOUNT MANAGER Account Manager" at bounding box center [518, 388] width 123 height 19
select select "197"
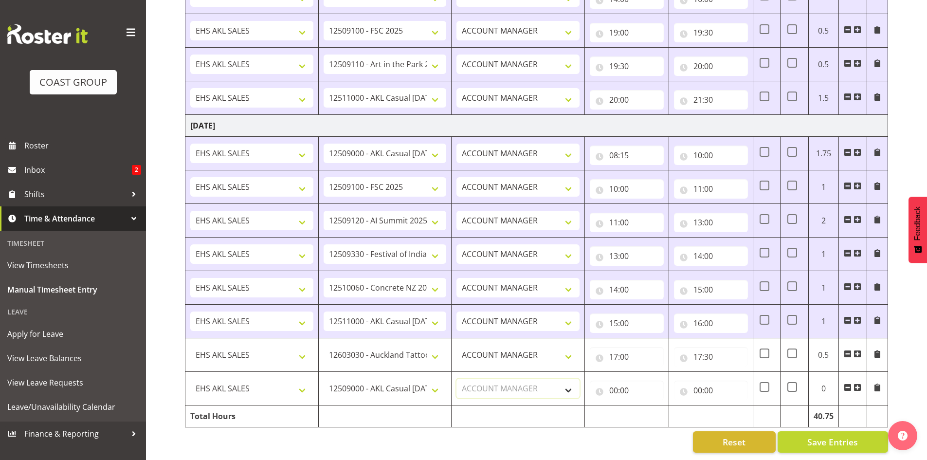
click at [457, 379] on select "Select Role ACCOUNT MANAGER Account Manager" at bounding box center [518, 388] width 123 height 19
click at [612, 386] on input "00:00" at bounding box center [627, 390] width 74 height 19
drag, startPoint x: 652, startPoint y: 408, endPoint x: 652, endPoint y: 399, distance: 9.2
click at [652, 408] on select "00 01 02 03 04 05 06 07 08 09 10 11 12 13 14 15 16 17 18 19 20 21 22 23" at bounding box center [656, 415] width 22 height 19
select select "17"
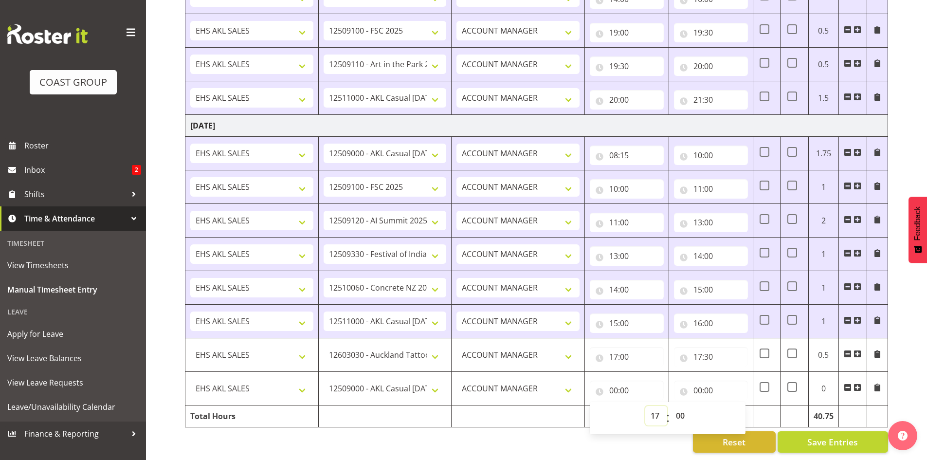
click at [645, 406] on select "00 01 02 03 04 05 06 07 08 09 10 11 12 13 14 15 16 17 18 19 20 21 22 23" at bounding box center [656, 415] width 22 height 19
type input "17:00"
click at [676, 407] on select "00 01 02 03 04 05 06 07 08 09 10 11 12 13 14 15 16 17 18 19 20 21 22 23 24 25 2…" at bounding box center [682, 415] width 22 height 19
select select "30"
click at [671, 406] on select "00 01 02 03 04 05 06 07 08 09 10 11 12 13 14 15 16 17 18 19 20 21 22 23 24 25 2…" at bounding box center [682, 415] width 22 height 19
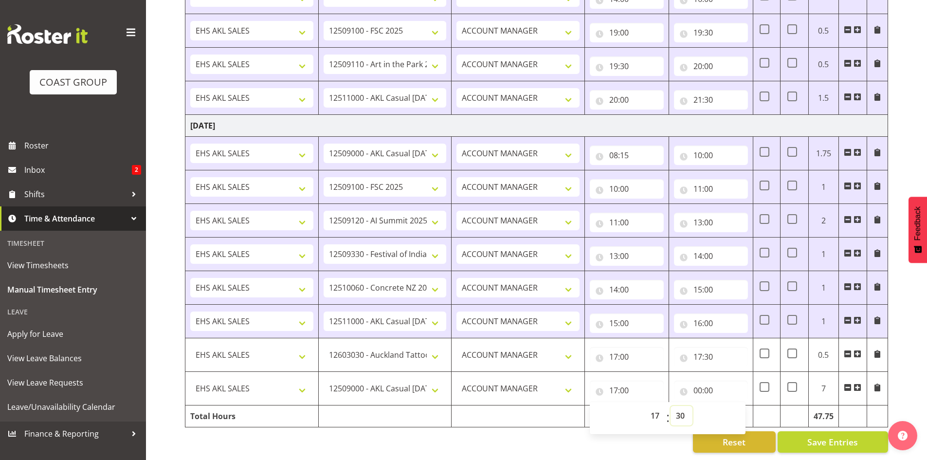
type input "17:30"
drag, startPoint x: 704, startPoint y: 381, endPoint x: 736, endPoint y: 401, distance: 37.7
click at [704, 381] on input "00:00" at bounding box center [711, 390] width 74 height 19
click at [740, 406] on select "00 01 02 03 04 05 06 07 08 09 10 11 12 13 14 15 16 17 18 19 20 21 22 23" at bounding box center [741, 415] width 22 height 19
select select "18"
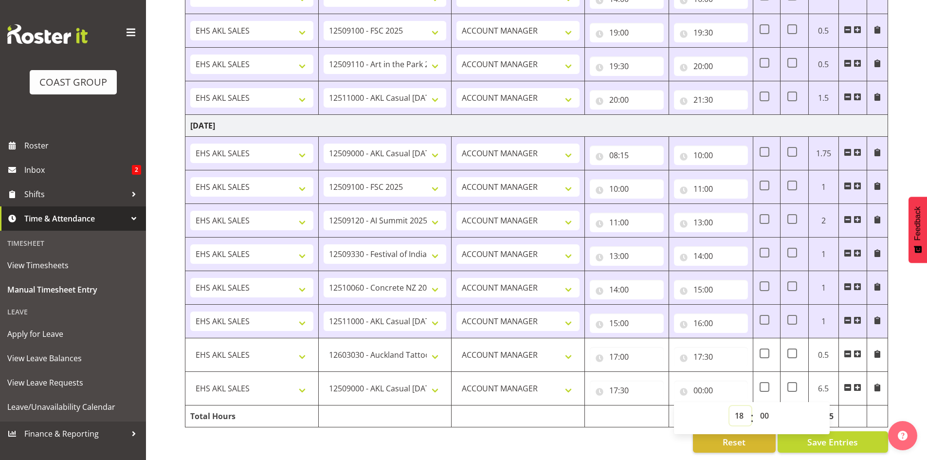
click at [730, 406] on select "00 01 02 03 04 05 06 07 08 09 10 11 12 13 14 15 16 17 18 19 20 21 22 23" at bounding box center [741, 415] width 22 height 19
type input "18:00"
click at [636, 420] on td at bounding box center [627, 416] width 84 height 22
click at [803, 431] on button "Save Entries" at bounding box center [833, 441] width 110 height 21
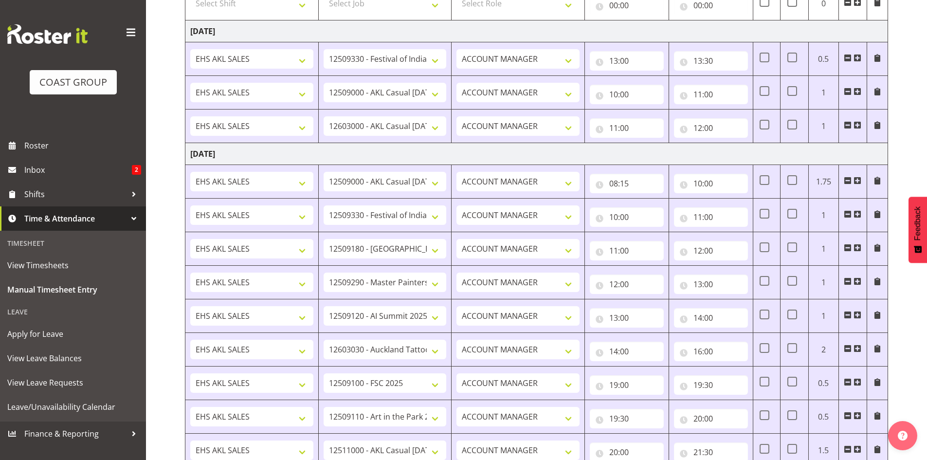
scroll to position [683, 0]
